Goal: Find specific page/section: Find specific page/section

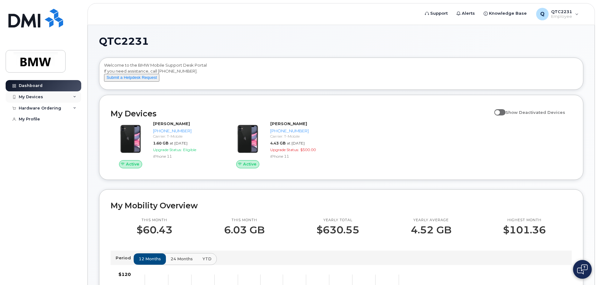
click at [37, 93] on div "My Devices" at bounding box center [44, 96] width 76 height 11
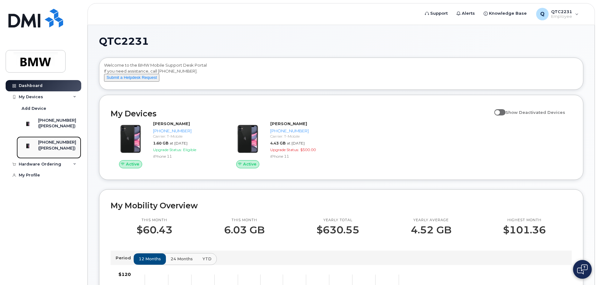
click at [53, 151] on div "([PERSON_NAME])" at bounding box center [57, 148] width 38 height 6
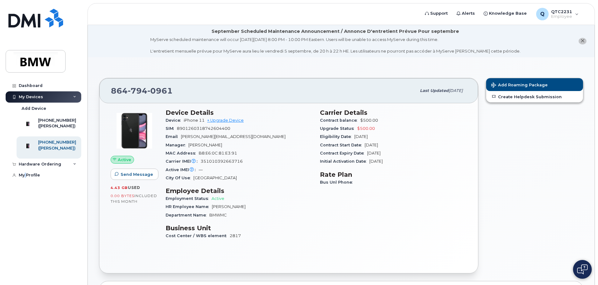
drag, startPoint x: 47, startPoint y: 161, endPoint x: 25, endPoint y: 216, distance: 59.8
click at [25, 216] on div "Dashboard My Devices Add Device 864-991-7784 (Dakota Scovel) 864-794-0961 (Aman…" at bounding box center [44, 177] width 77 height 195
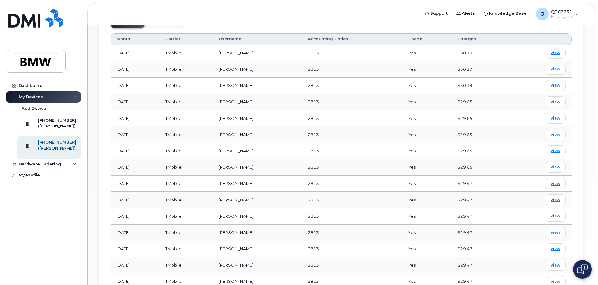
scroll to position [125, 0]
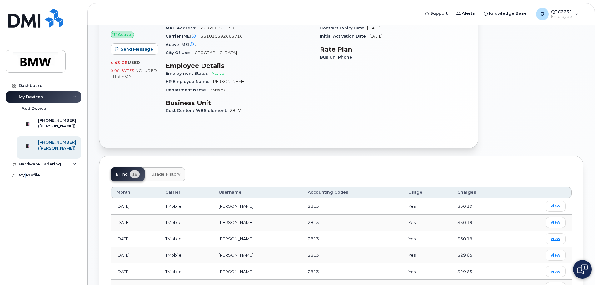
click at [27, 228] on div "Dashboard My Devices Add Device 864-991-7784 (Dakota Scovel) 864-794-0961 (Aman…" at bounding box center [44, 177] width 77 height 195
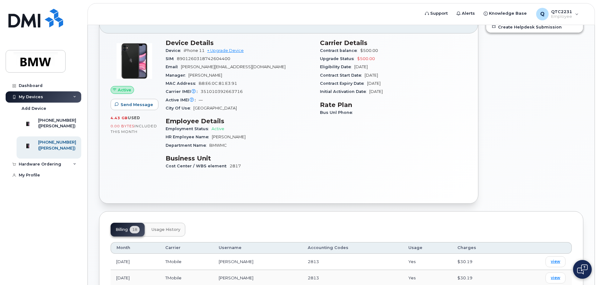
scroll to position [0, 0]
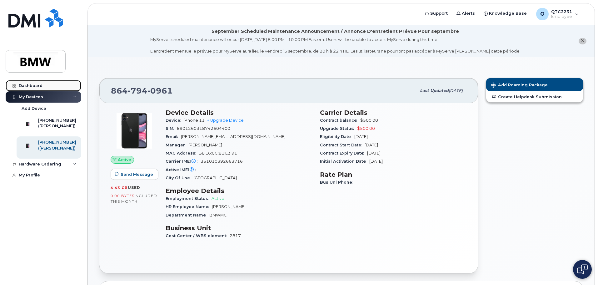
click at [23, 83] on link "Dashboard" at bounding box center [44, 85] width 76 height 11
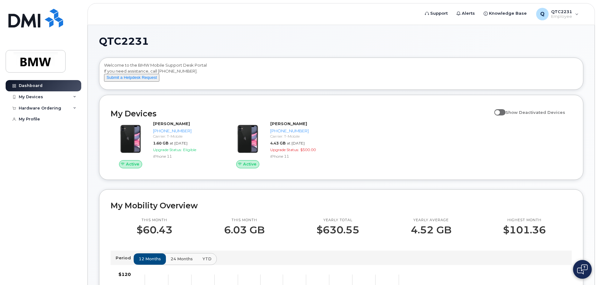
click at [503, 115] on span at bounding box center [499, 112] width 11 height 6
click at [500, 111] on input "Show Deactivated Devices" at bounding box center [496, 108] width 5 height 5
click at [503, 115] on span at bounding box center [499, 112] width 11 height 6
click at [500, 111] on input "Show Deactivated Devices" at bounding box center [496, 108] width 5 height 5
checkbox input "false"
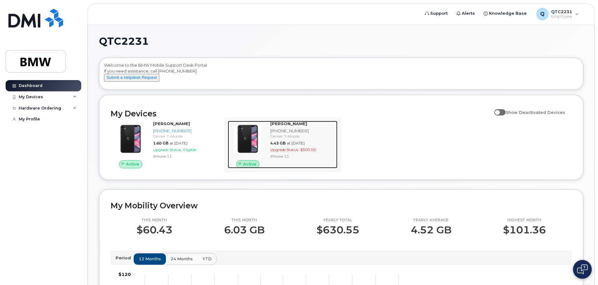
click at [290, 168] on div "Amanda Counts 864-794-0961 Carrier: T-Mobile 4.43 GB at Aug 01, 2025 Upgrade St…" at bounding box center [303, 145] width 70 height 48
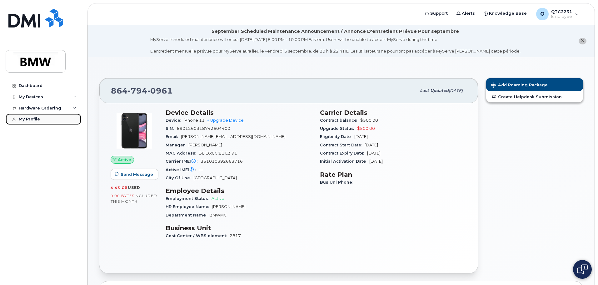
click at [21, 115] on link "My Profile" at bounding box center [44, 118] width 76 height 11
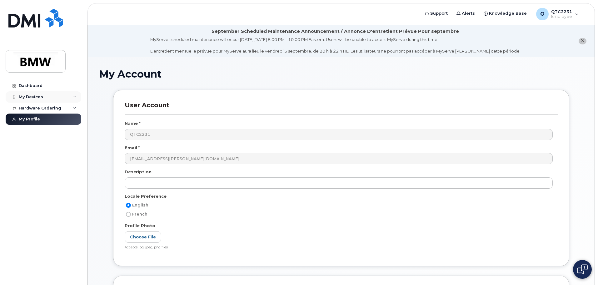
click at [44, 98] on div "My Devices" at bounding box center [44, 96] width 76 height 11
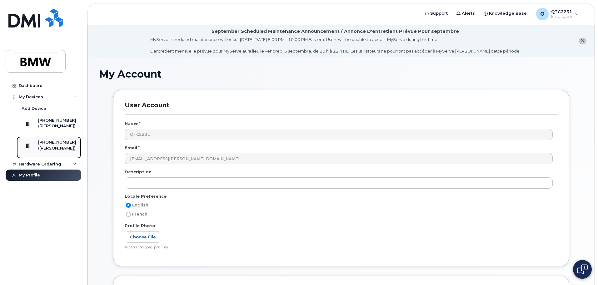
click at [71, 151] on div "([PERSON_NAME])" at bounding box center [57, 148] width 38 height 6
